Goal: Find specific page/section: Find specific page/section

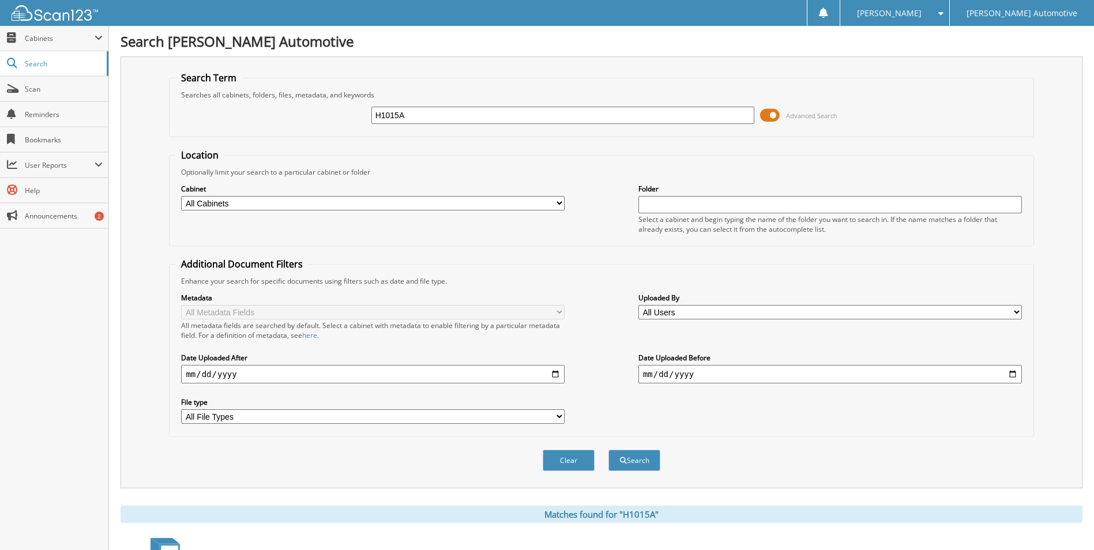
click at [422, 117] on input "H1015A" at bounding box center [563, 115] width 384 height 17
type input "101193a"
click at [609, 450] on button "Search" at bounding box center [635, 460] width 52 height 21
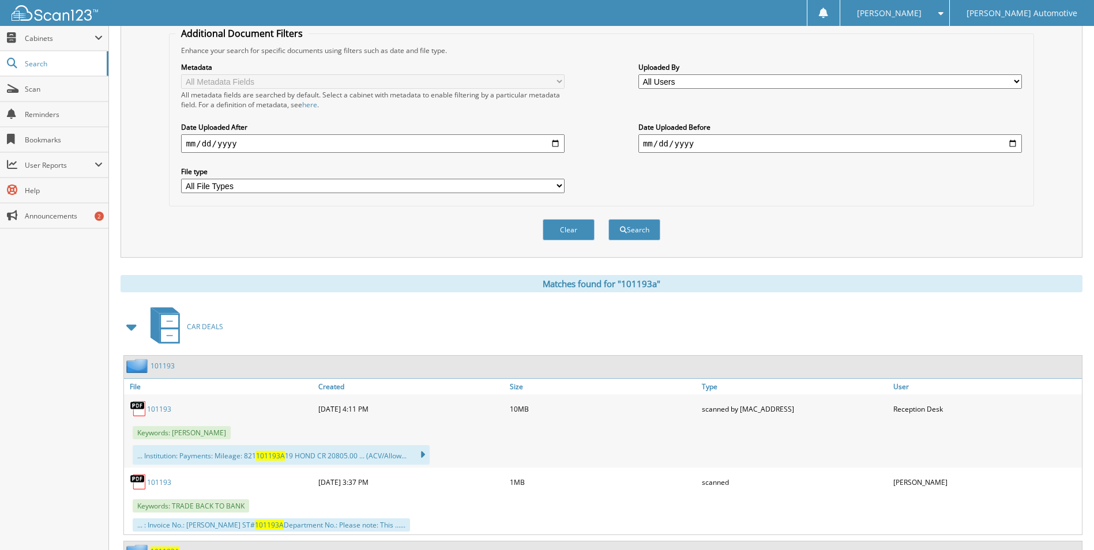
scroll to position [280, 0]
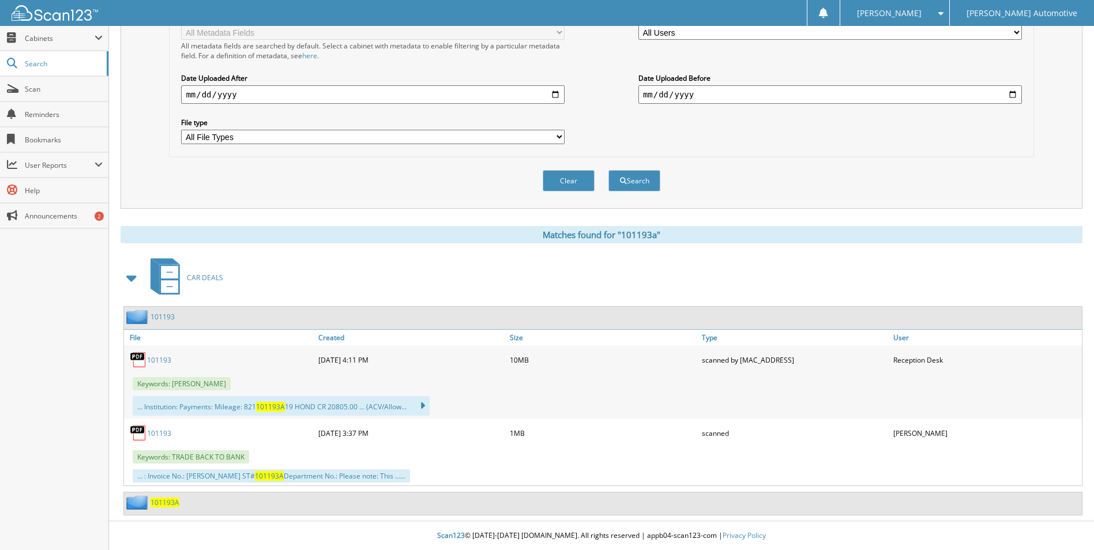
click at [160, 436] on link "101193" at bounding box center [159, 434] width 24 height 10
